Goal: Participate in discussion: Engage in conversation with other users on a specific topic

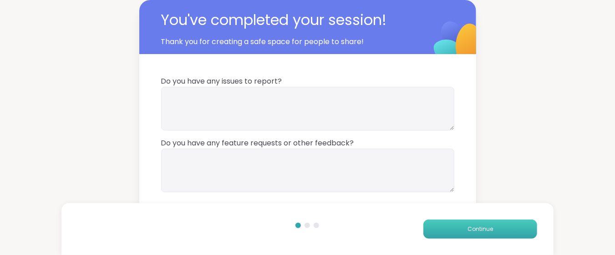
click at [447, 232] on button "Continue" at bounding box center [480, 229] width 114 height 19
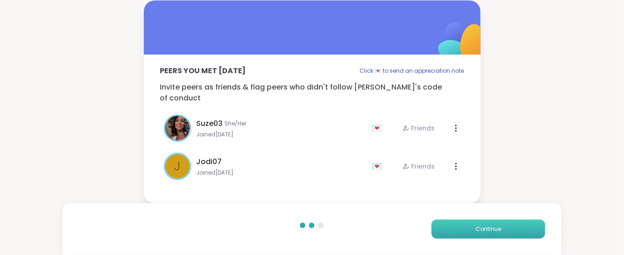
click at [447, 232] on button "Continue" at bounding box center [489, 229] width 114 height 19
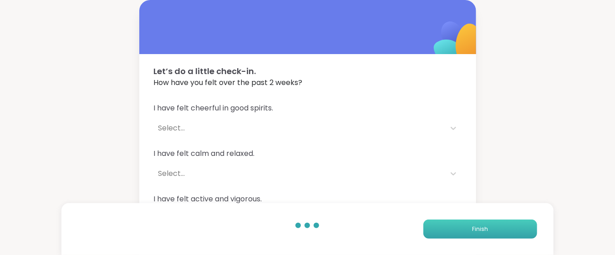
click at [447, 232] on button "Finish" at bounding box center [480, 229] width 114 height 19
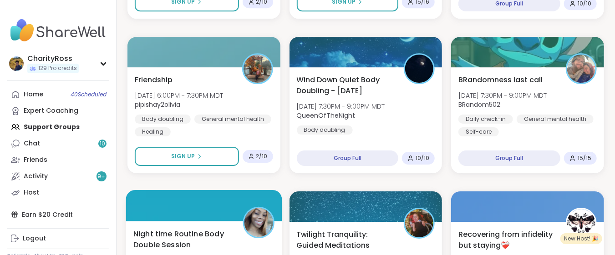
scroll to position [1274, 0]
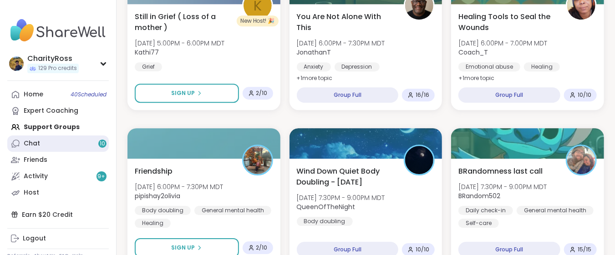
click at [44, 147] on link "Chat 10" at bounding box center [58, 144] width 102 height 16
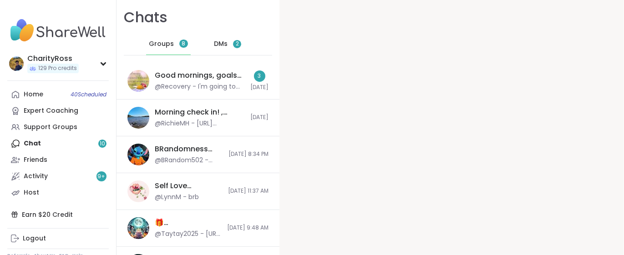
click at [214, 45] on span "DMs" at bounding box center [221, 44] width 14 height 9
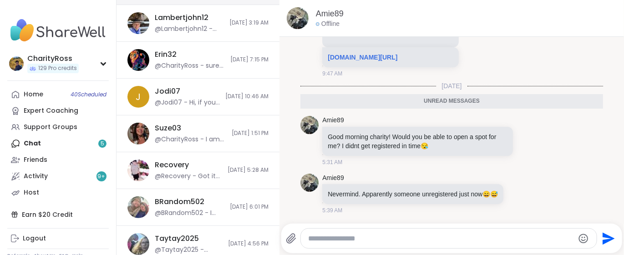
scroll to position [121, 0]
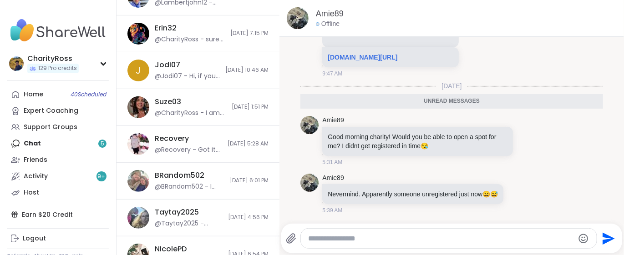
click at [61, 146] on div "Home 40 Scheduled Expert Coaching Support Groups Chat 5 Friends Activity 9 + Ho…" at bounding box center [58, 144] width 102 height 115
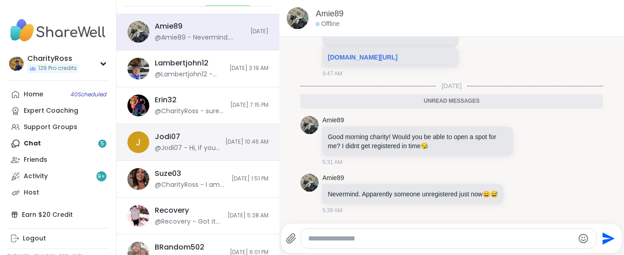
scroll to position [0, 0]
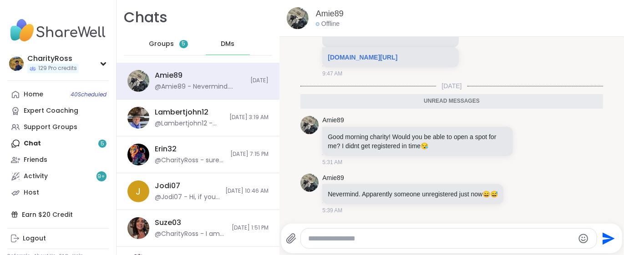
click at [163, 47] on span "Groups" at bounding box center [161, 44] width 25 height 9
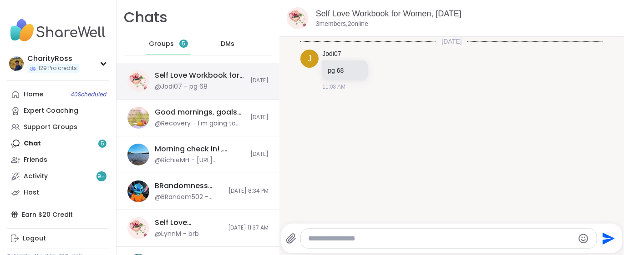
scroll to position [121, 0]
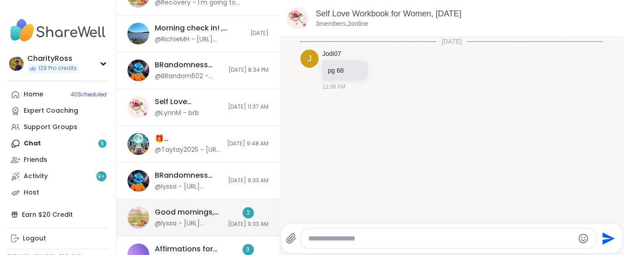
click at [228, 212] on div "2 [DATE] 9:33 AM" at bounding box center [248, 218] width 41 height 21
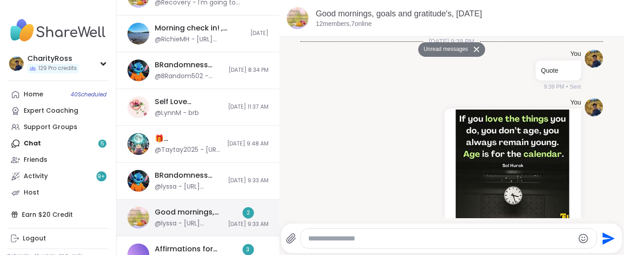
scroll to position [1541, 0]
